Goal: Information Seeking & Learning: Find specific fact

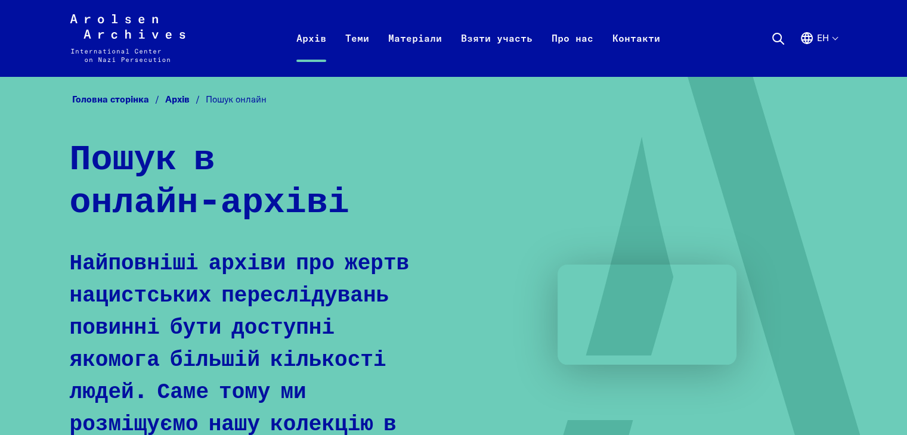
click at [777, 39] on icon at bounding box center [778, 39] width 14 height 14
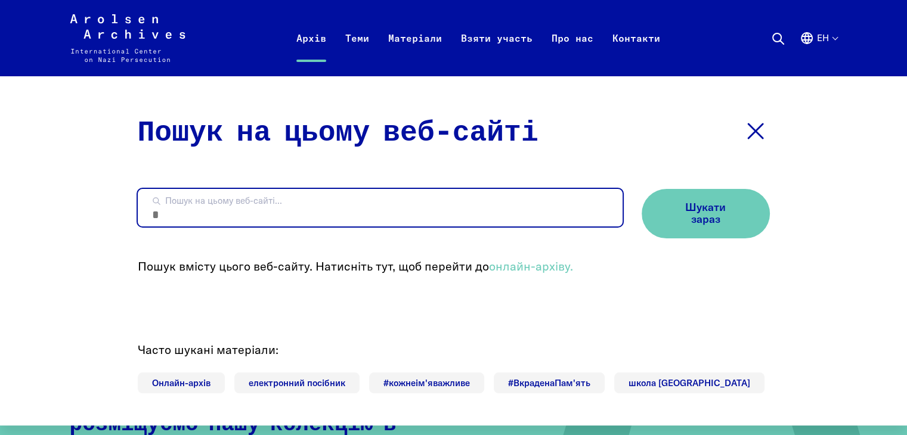
click at [415, 201] on input "Пошук на цьому веб-сайті..." at bounding box center [380, 208] width 485 height 38
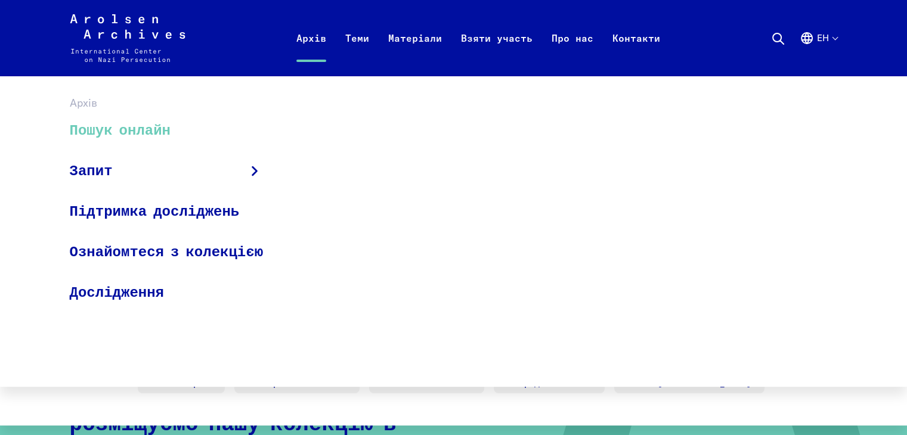
click at [119, 137] on font "Пошук онлайн" at bounding box center [120, 130] width 101 height 14
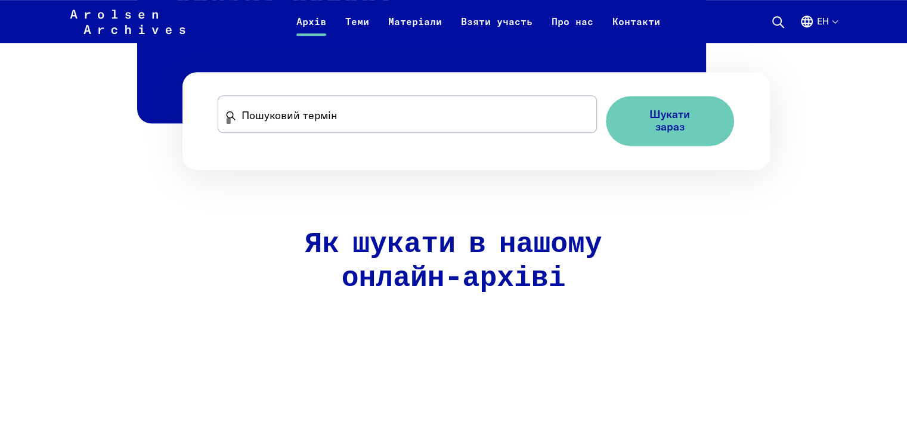
scroll to position [826, 0]
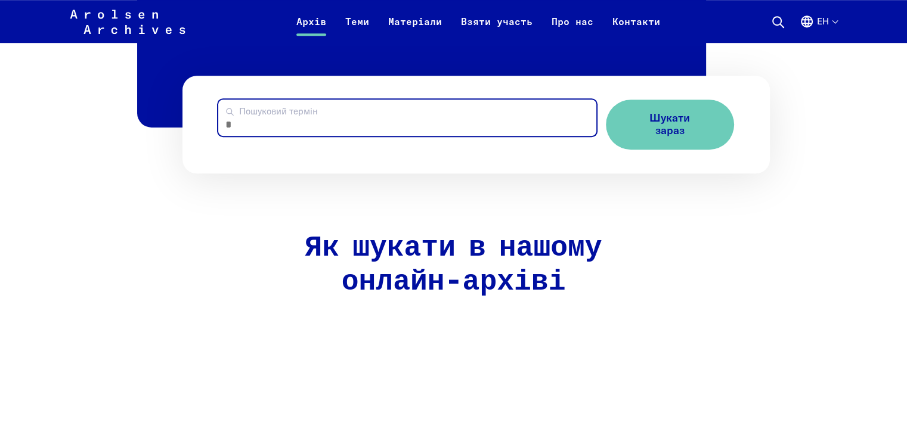
click at [298, 118] on input "Пошуковий термін" at bounding box center [407, 118] width 378 height 36
type input "*******"
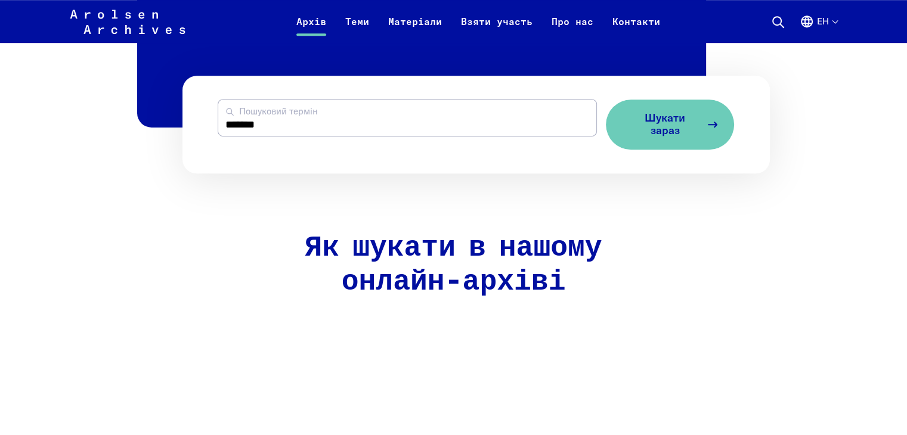
click at [681, 135] on span "Шукати зараз" at bounding box center [665, 124] width 71 height 24
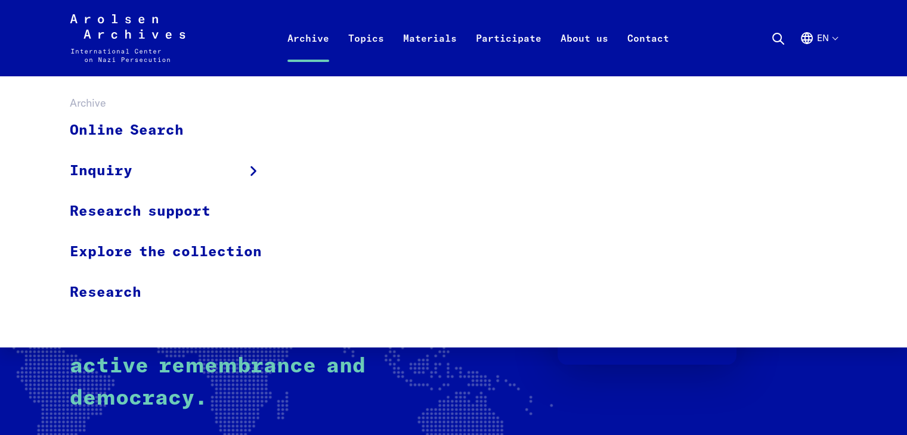
click at [317, 33] on link "Archive" at bounding box center [308, 53] width 61 height 48
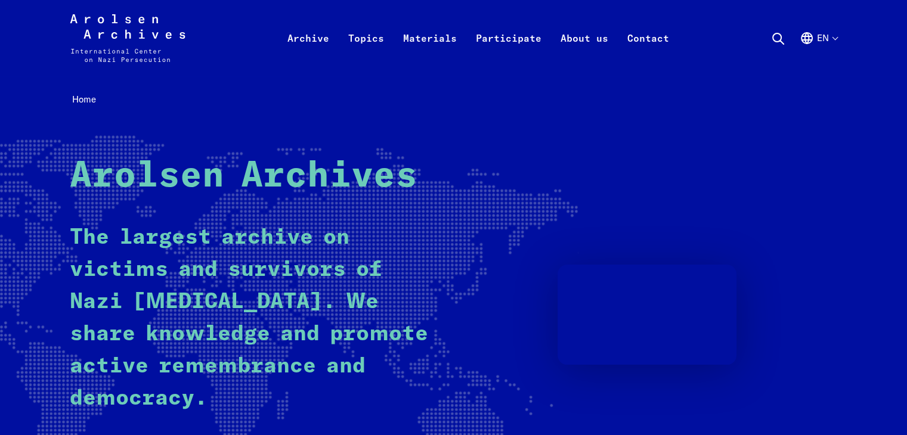
click at [775, 37] on icon at bounding box center [778, 39] width 14 height 14
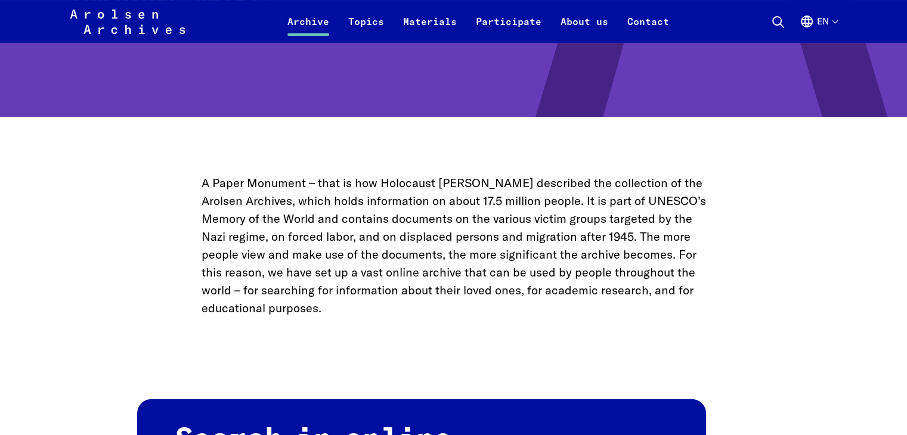
scroll to position [51, 0]
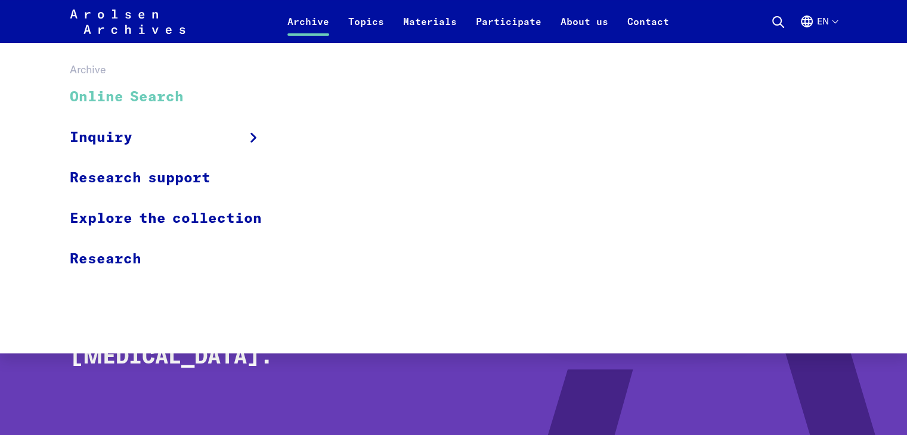
click at [166, 97] on link "Online Search" at bounding box center [174, 98] width 208 height 40
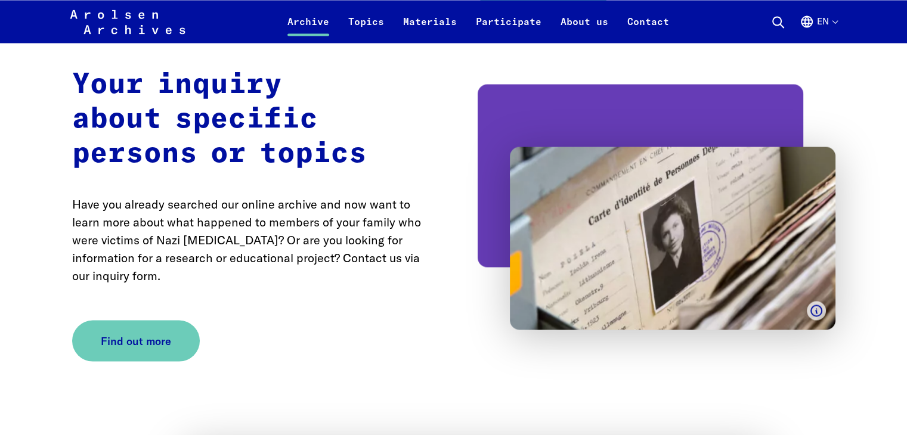
scroll to position [2150, 0]
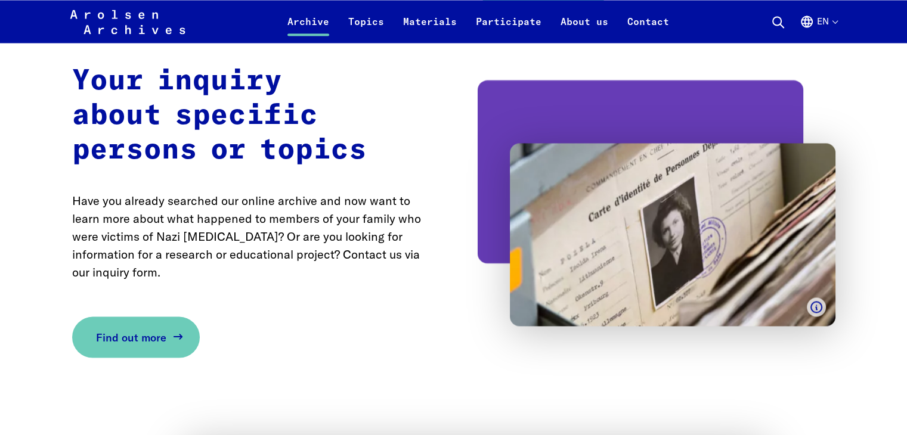
click at [163, 333] on span "Find out more" at bounding box center [131, 337] width 70 height 16
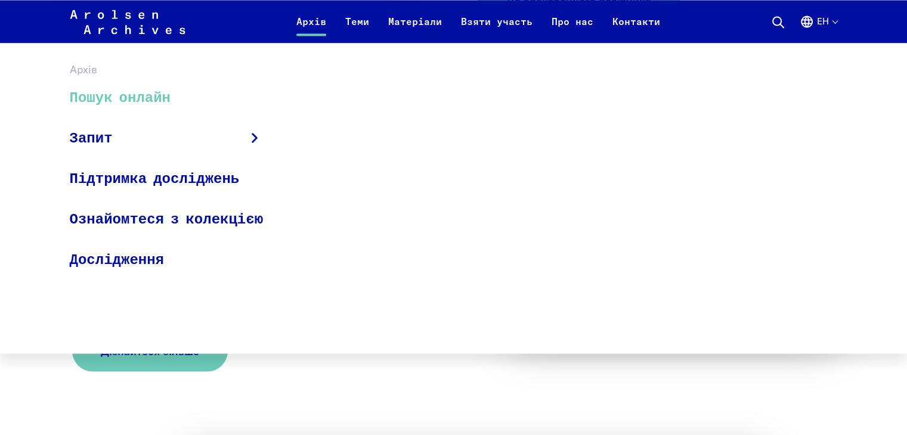
click at [310, 23] on font "Архів" at bounding box center [311, 22] width 30 height 12
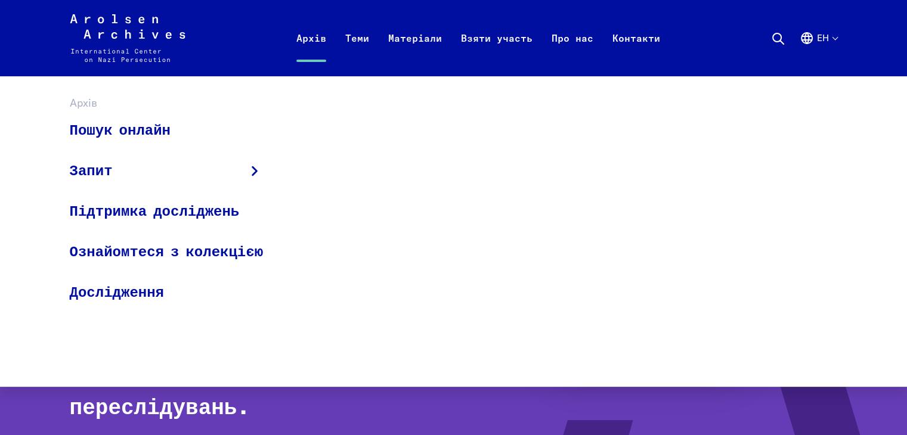
drag, startPoint x: 0, startPoint y: 0, endPoint x: 310, endPoint y: 22, distance: 310.9
click at [310, 22] on li "Архів Пошук онлайн Запит Форма запиту Підтримка досліджень Ознайомтеся з колекц…" at bounding box center [311, 38] width 49 height 48
click at [160, 256] on font "Ознайомтеся з колекцією" at bounding box center [166, 252] width 193 height 14
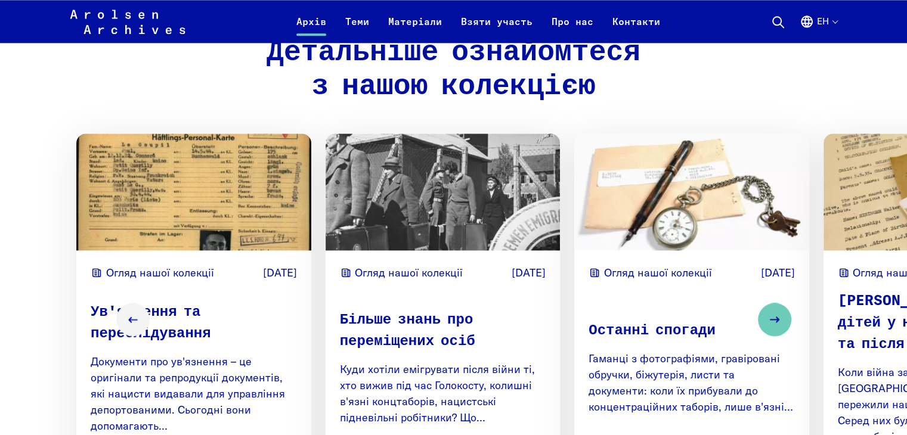
scroll to position [1527, 0]
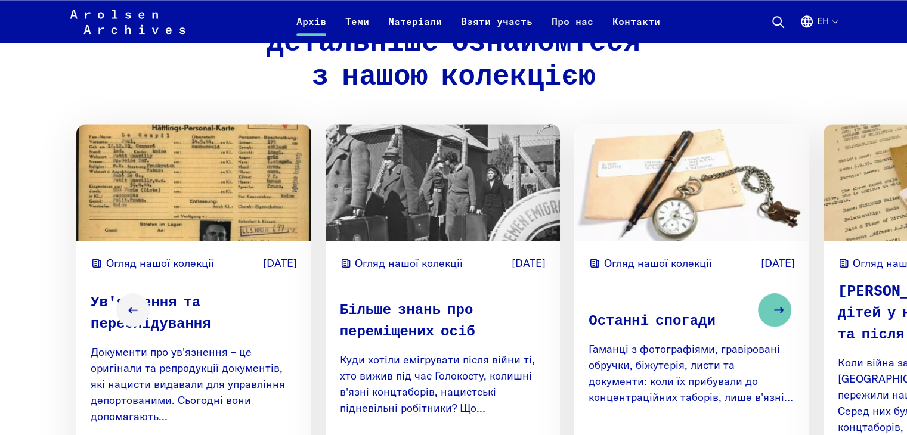
click at [786, 303] on icon "Next slide" at bounding box center [779, 310] width 14 height 14
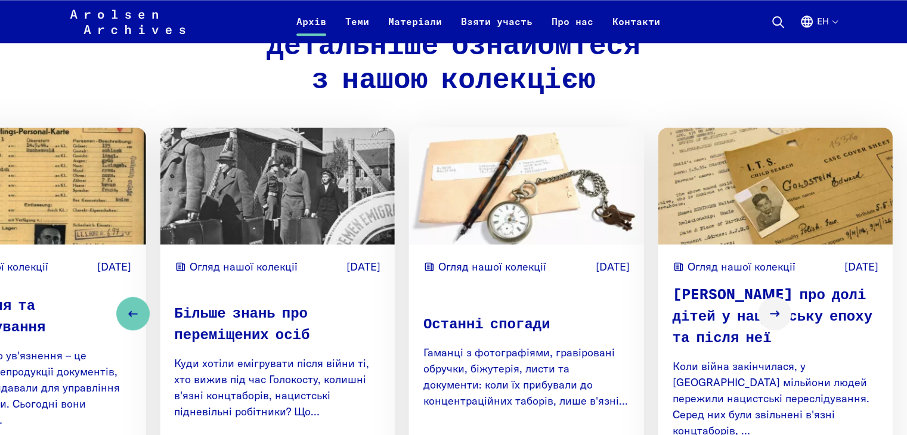
scroll to position [1529, 0]
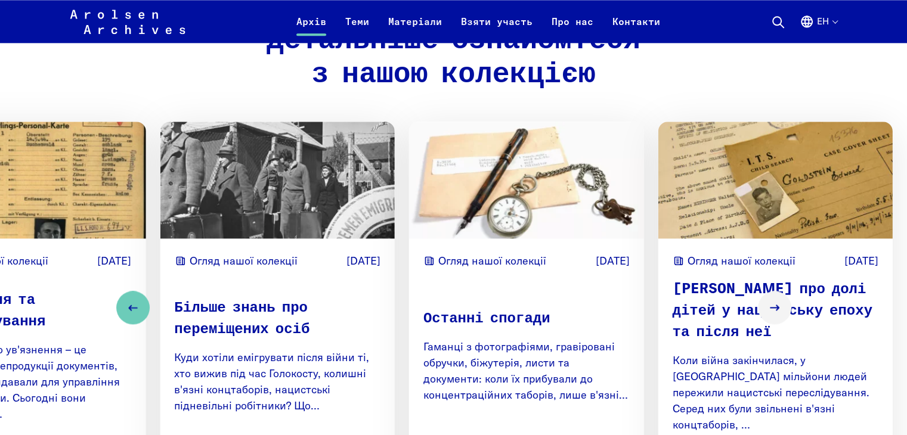
click at [46, 289] on p "Ув'язнення та переслідування" at bounding box center [28, 310] width 206 height 43
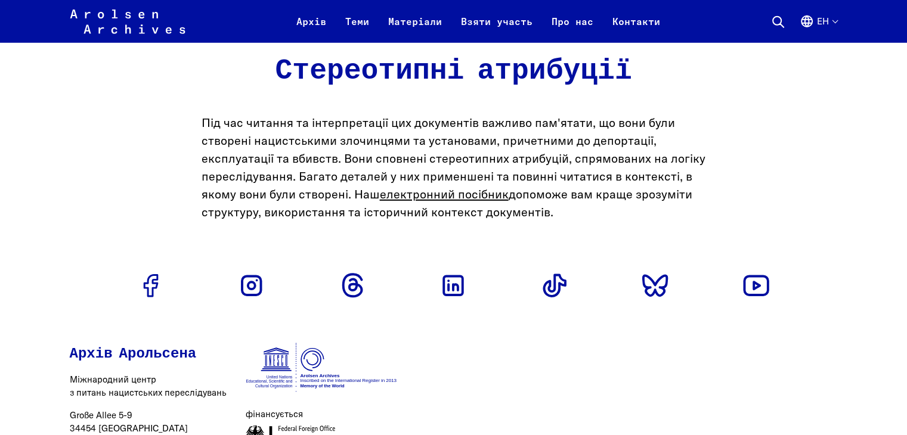
scroll to position [3446, 0]
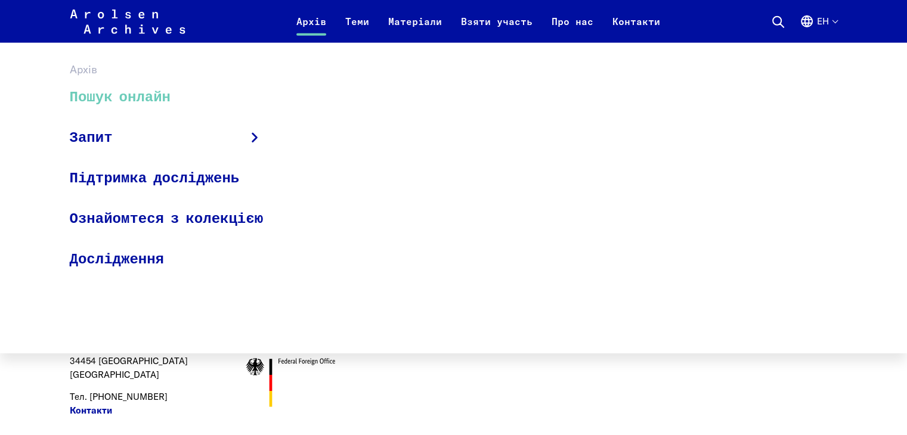
click at [138, 97] on font "Пошук онлайн" at bounding box center [120, 97] width 101 height 14
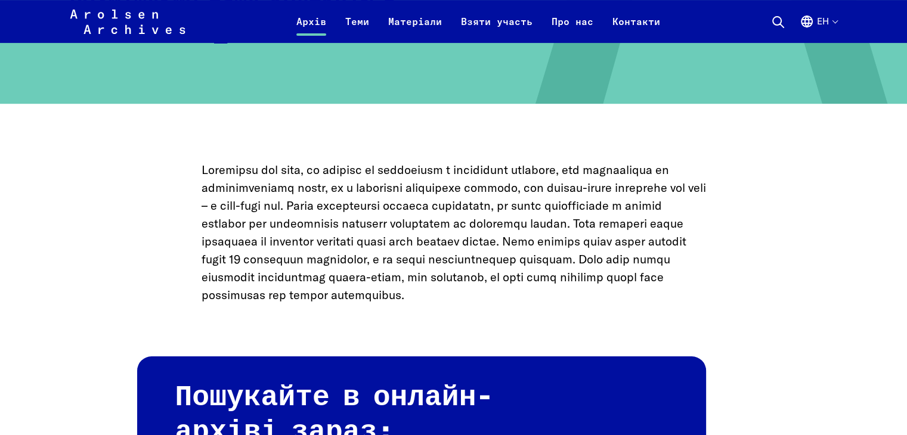
scroll to position [713, 0]
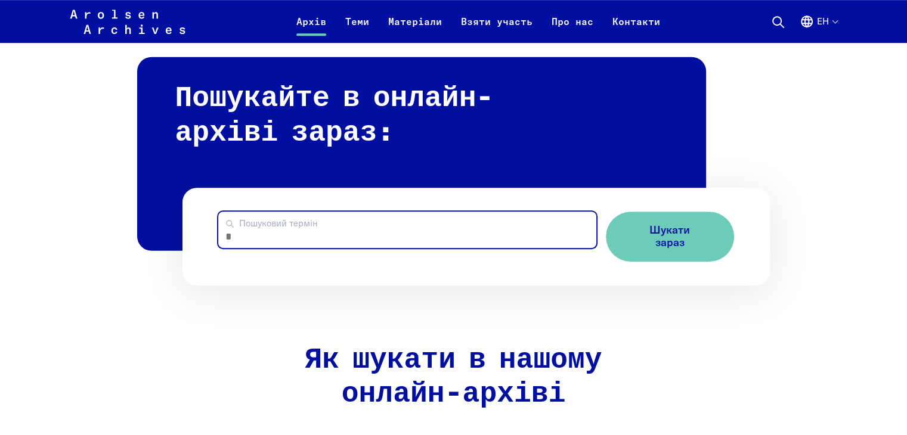
click at [357, 227] on input "Пошуковий термін" at bounding box center [407, 230] width 378 height 36
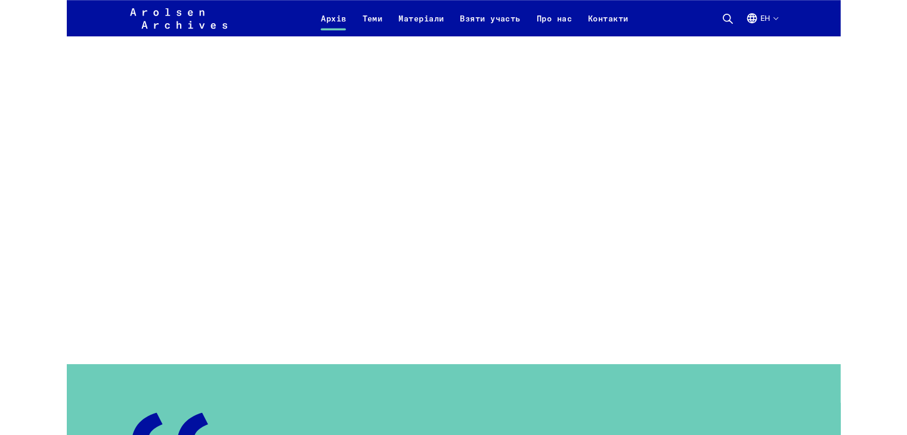
scroll to position [1104, 0]
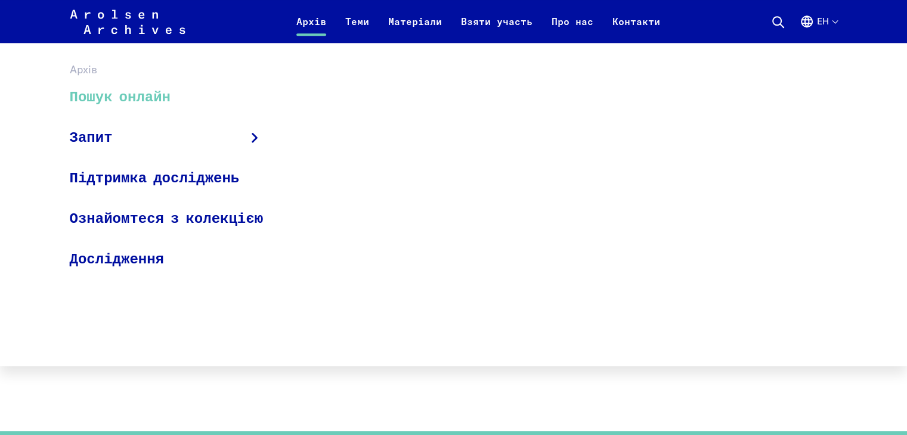
click at [105, 94] on font "Пошук онлайн" at bounding box center [120, 97] width 101 height 14
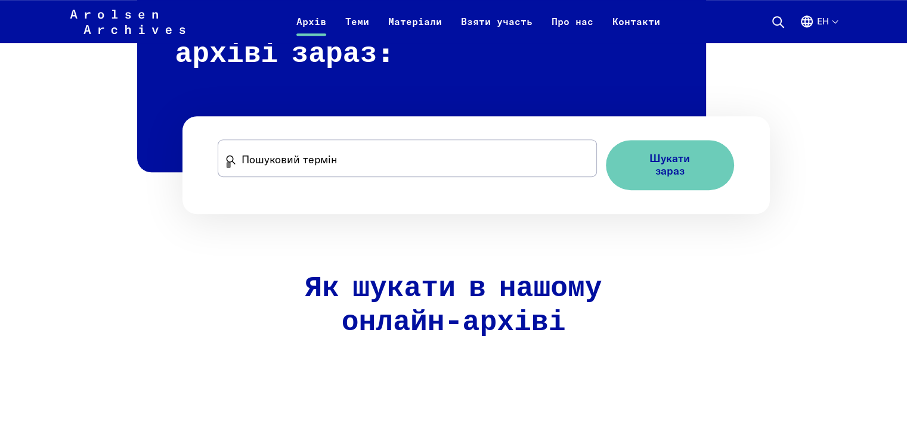
scroll to position [769, 0]
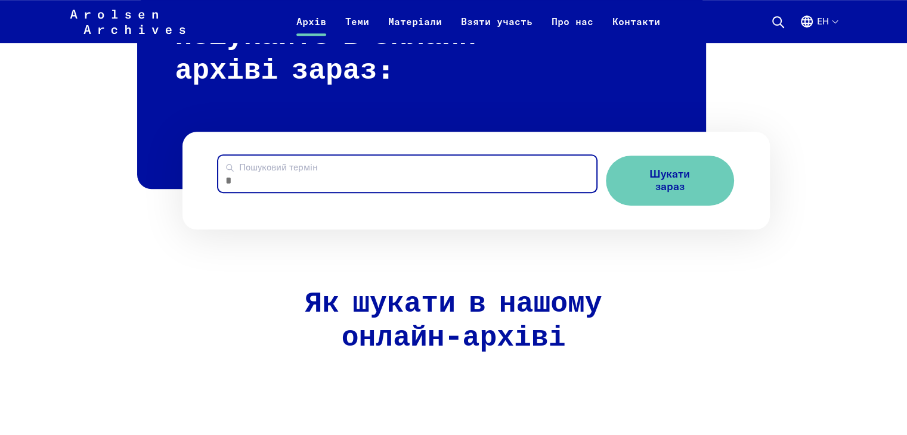
click at [332, 168] on input "Пошуковий термін" at bounding box center [407, 174] width 378 height 36
type input "******"
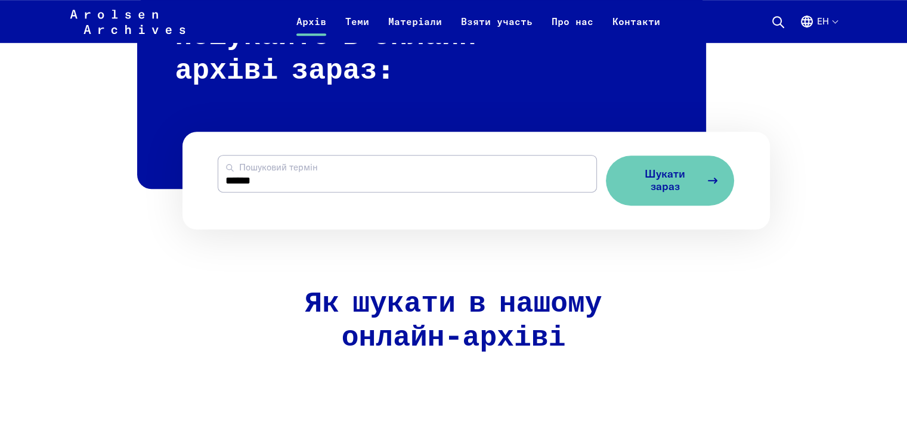
click at [680, 193] on button "Шукати зараз" at bounding box center [670, 181] width 128 height 50
